Goal: Transaction & Acquisition: Purchase product/service

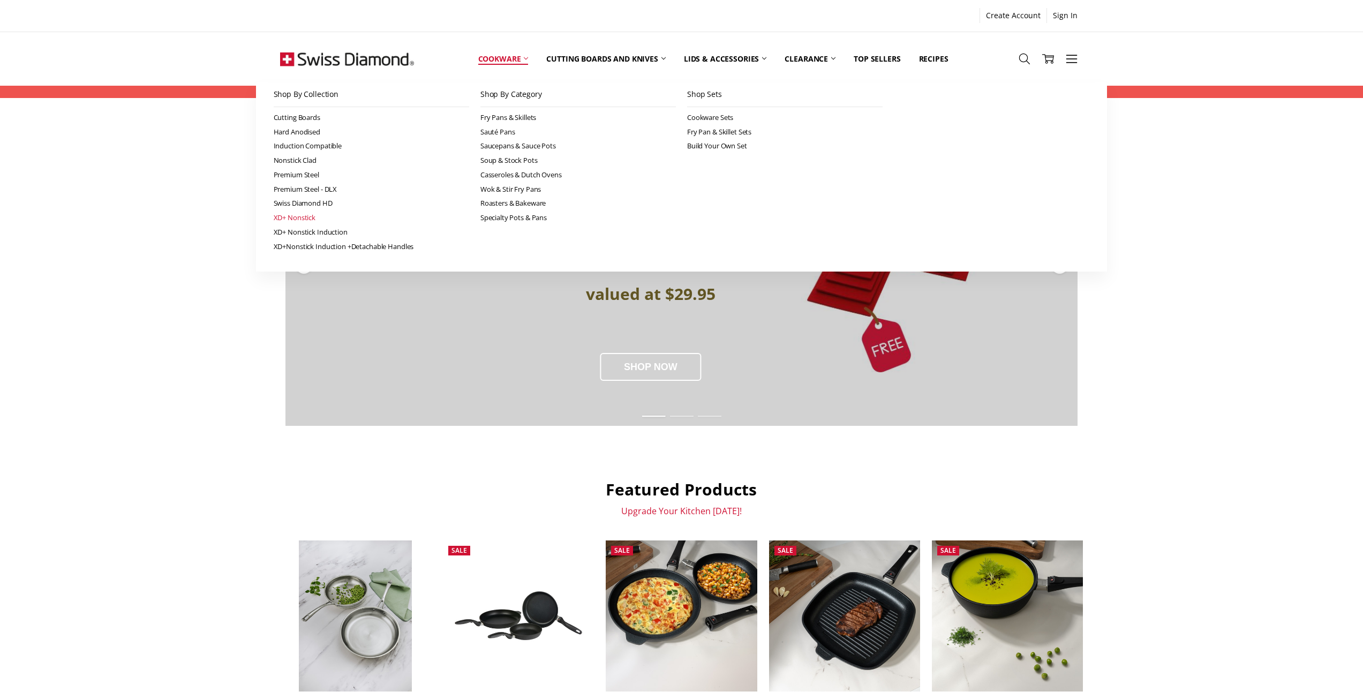
click at [300, 216] on link "XD+ Nonstick" at bounding box center [371, 217] width 195 height 14
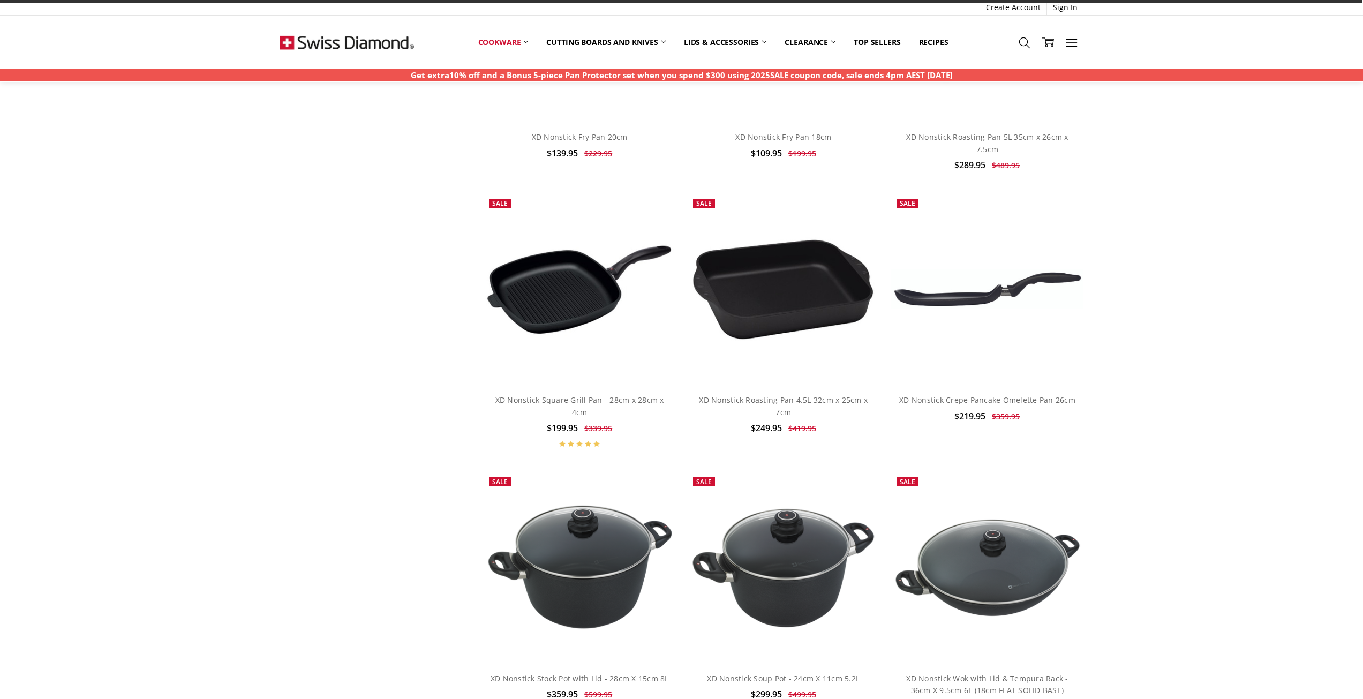
scroll to position [3534, 0]
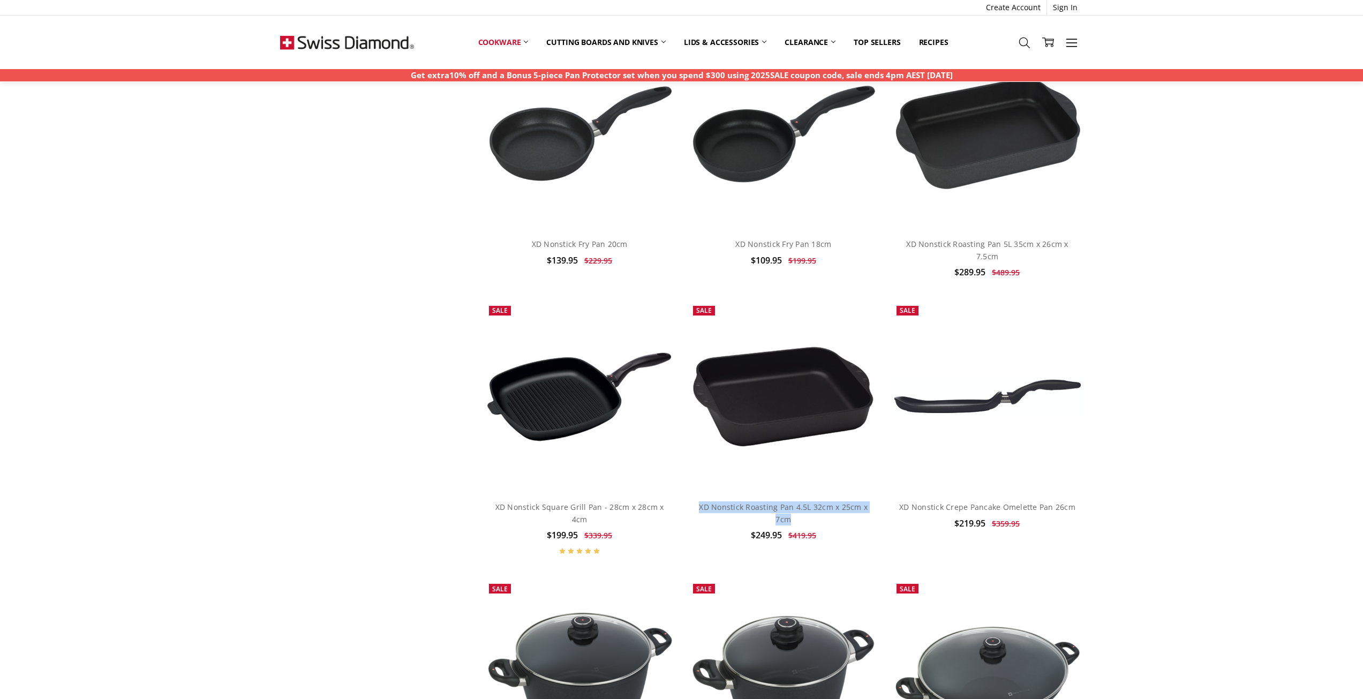
drag, startPoint x: 808, startPoint y: 519, endPoint x: 685, endPoint y: 506, distance: 123.4
click at [685, 506] on li "Sale Add to Cart Quick view Compare Add to My Wish List XD Nonstick Roasting Pa…" at bounding box center [784, 433] width 204 height 266
copy link "XD Nonstick Roasting Pan 4.5L 32cm x 25cm x 7cm"
